Goal: Find specific page/section: Find specific page/section

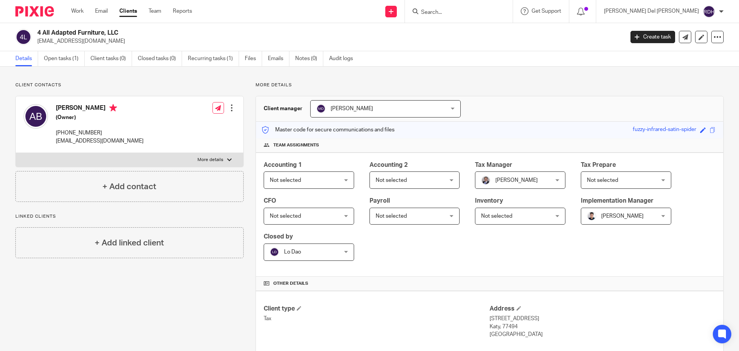
click at [489, 9] on input "Search" at bounding box center [454, 12] width 69 height 7
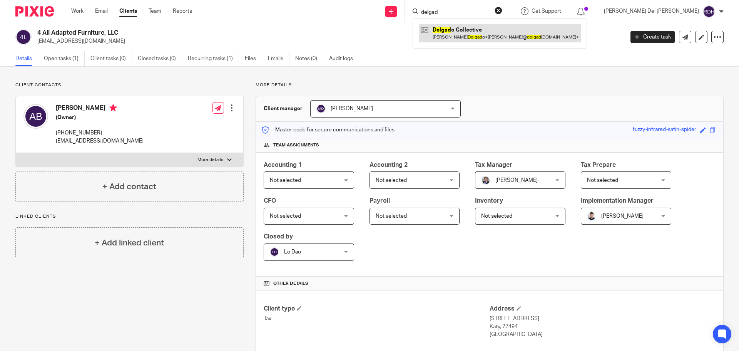
type input "delgad"
click at [492, 31] on link at bounding box center [500, 33] width 162 height 18
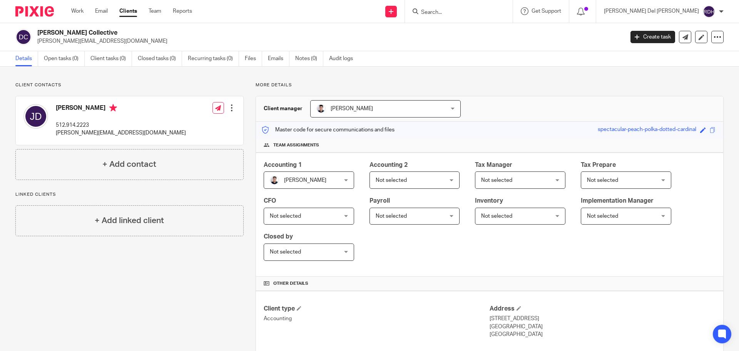
click at [489, 13] on input "Search" at bounding box center [454, 12] width 69 height 7
type input "dolce vita"
click at [502, 11] on button "reset" at bounding box center [498, 11] width 8 height 8
